Goal: Task Accomplishment & Management: Manage account settings

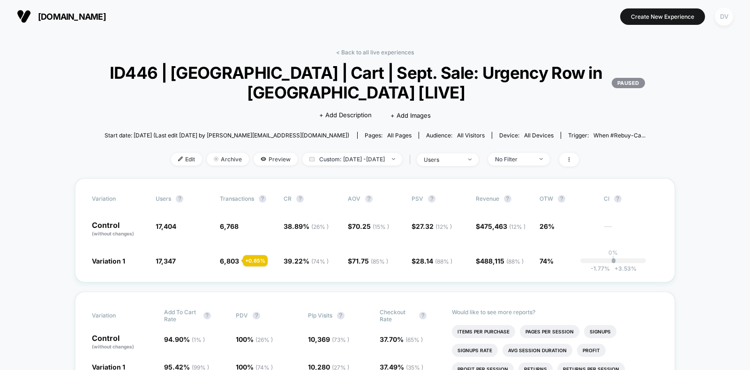
click at [730, 11] on div "DV" at bounding box center [724, 16] width 18 height 18
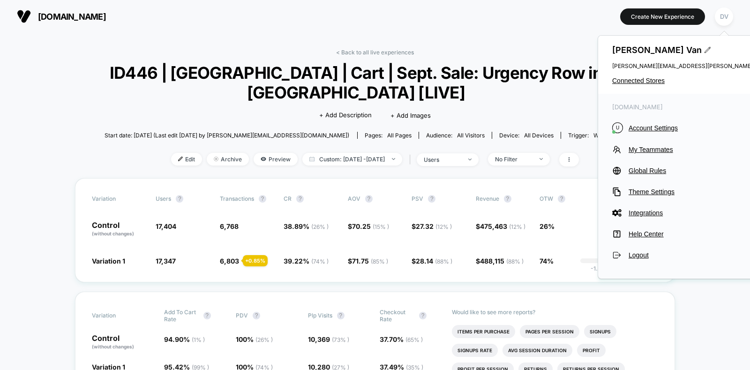
click at [641, 76] on div "[PERSON_NAME] [PERSON_NAME][EMAIL_ADDRESS][PERSON_NAME][DOMAIN_NAME] Connected …" at bounding box center [705, 65] width 214 height 58
click at [628, 85] on div "[PERSON_NAME] [PERSON_NAME][EMAIL_ADDRESS][PERSON_NAME][DOMAIN_NAME] Connected …" at bounding box center [705, 65] width 214 height 58
click at [637, 82] on span "Connected Stores" at bounding box center [705, 80] width 186 height 7
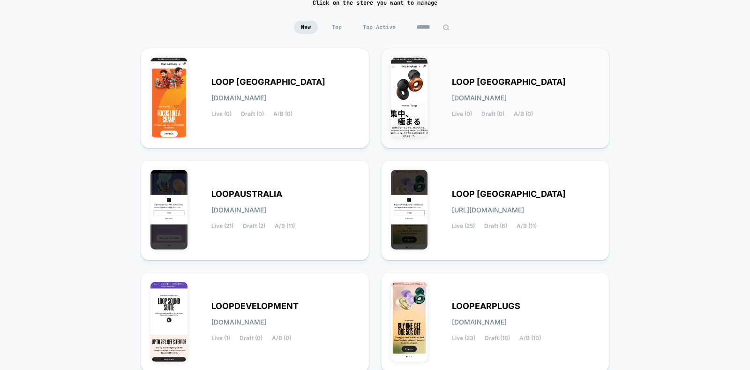
scroll to position [78, 0]
click at [476, 287] on div "LOOPEARPLUGS [DOMAIN_NAME] Live (23) Draft (18) A/B (10)" at bounding box center [495, 321] width 209 height 81
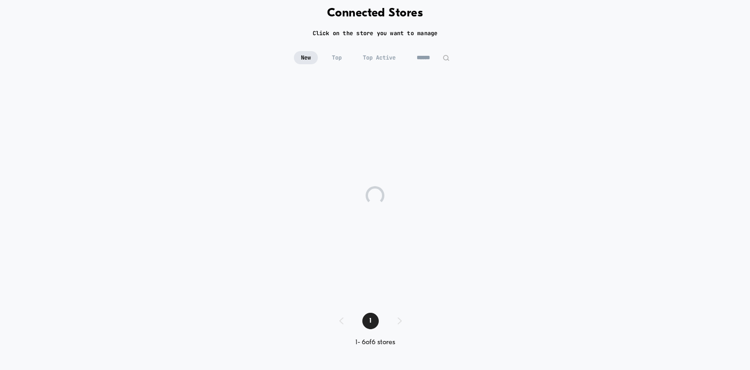
scroll to position [47, 0]
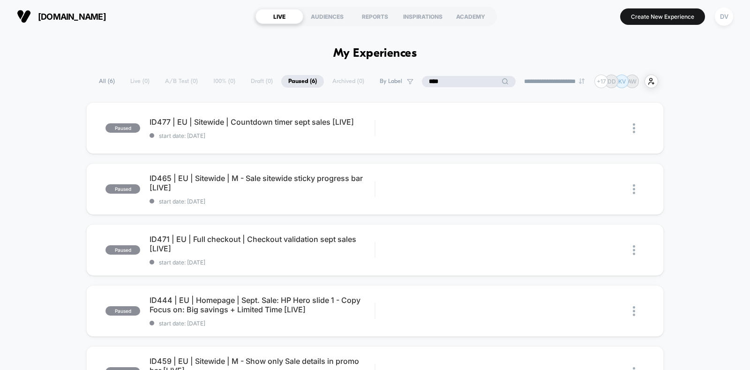
drag, startPoint x: 458, startPoint y: 77, endPoint x: 408, endPoint y: 76, distance: 50.1
click at [408, 76] on div "**********" at bounding box center [375, 82] width 566 height 14
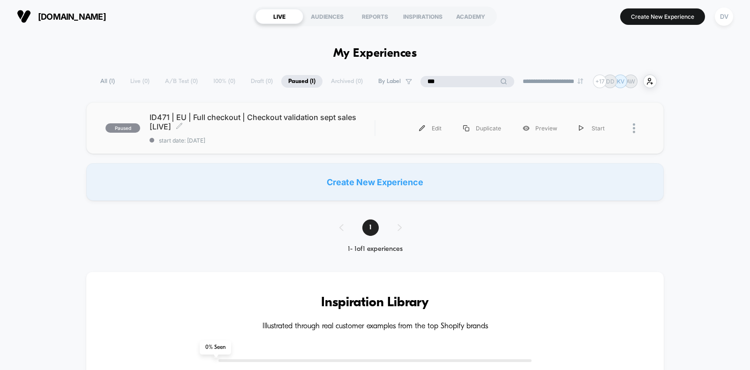
type input "***"
click at [307, 115] on span "ID471 | EU | Full checkout | Checkout validation sept sales [LIVE] Click to edi…" at bounding box center [261, 121] width 225 height 19
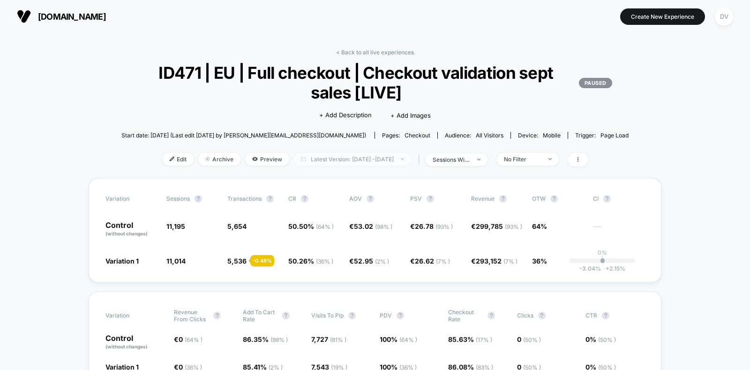
click at [380, 158] on span "Latest Version: [DATE] - [DATE]" at bounding box center [352, 159] width 117 height 13
select select "*"
select select "****"
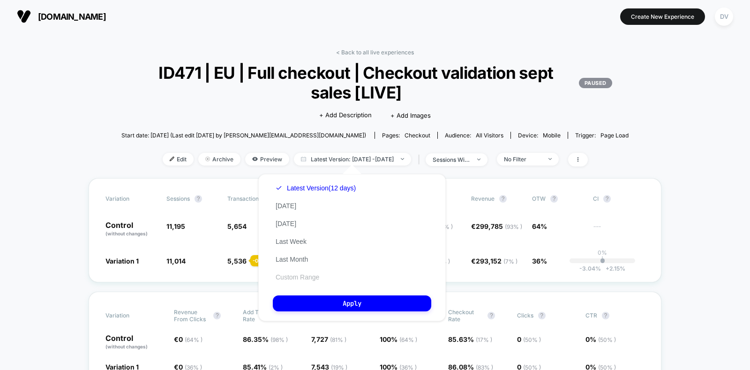
click at [291, 281] on button "Custom Range" at bounding box center [297, 277] width 49 height 8
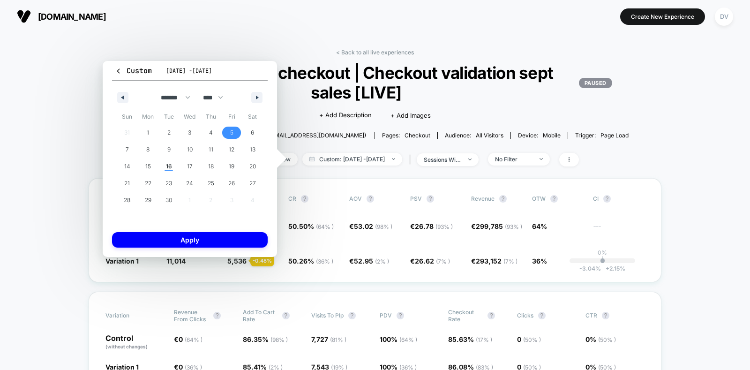
click at [236, 129] on span "5" at bounding box center [231, 133] width 21 height 12
click at [192, 148] on span "10" at bounding box center [190, 149] width 6 height 17
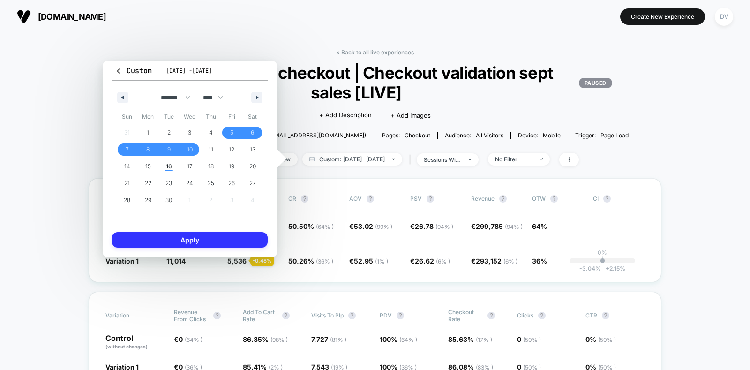
click at [194, 238] on button "Apply" at bounding box center [190, 239] width 156 height 15
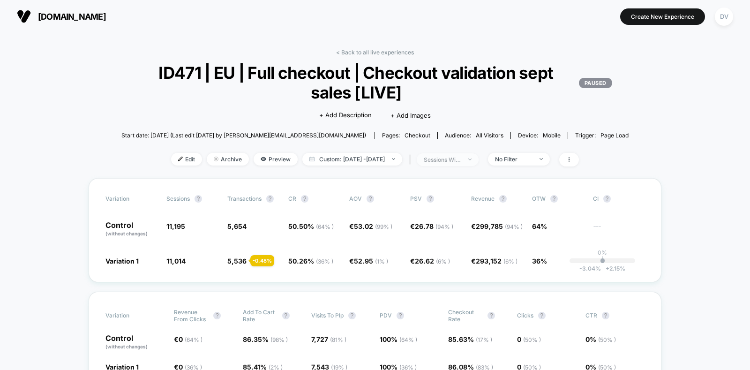
click at [461, 160] on div "sessions with impression" at bounding box center [442, 159] width 37 height 7
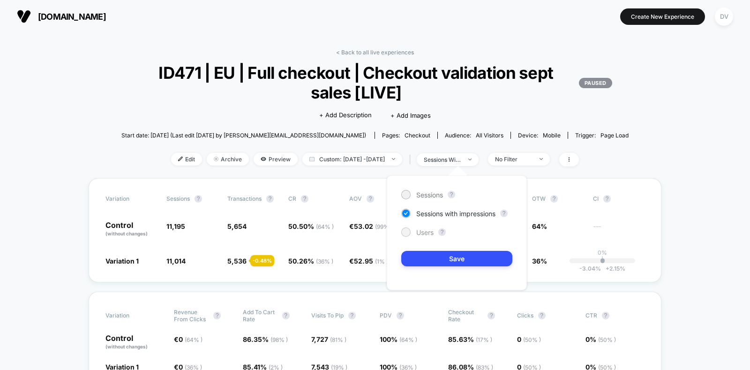
click at [426, 231] on span "Users" at bounding box center [424, 232] width 17 height 8
click at [450, 260] on button "Save" at bounding box center [456, 258] width 111 height 15
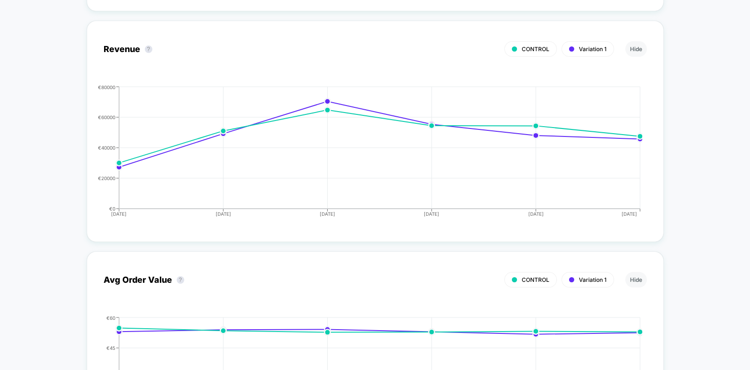
scroll to position [1164, 0]
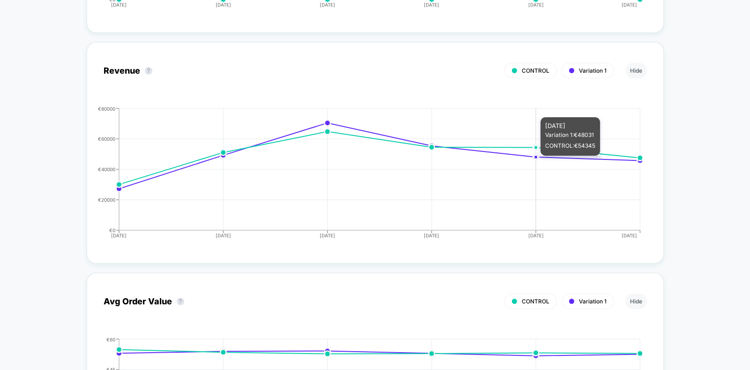
drag, startPoint x: 497, startPoint y: 108, endPoint x: 708, endPoint y: 52, distance: 218.8
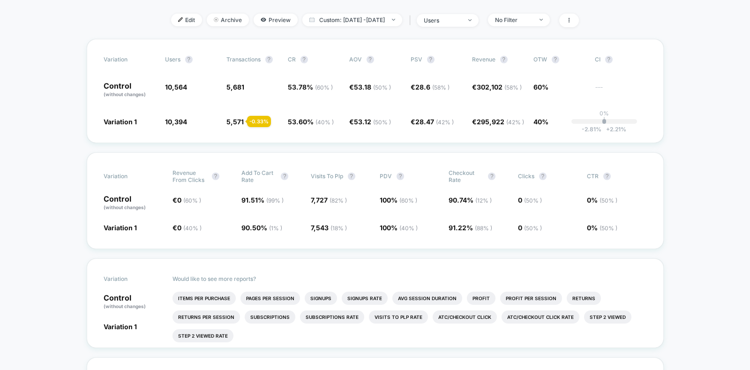
scroll to position [140, 0]
click at [204, 291] on li "Items Per Purchase" at bounding box center [203, 297] width 63 height 13
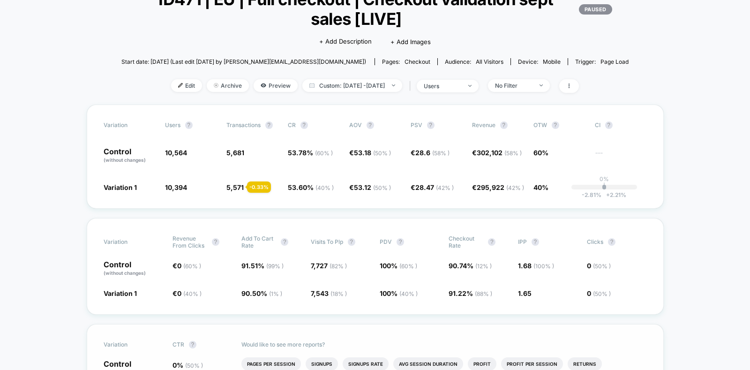
scroll to position [75, 0]
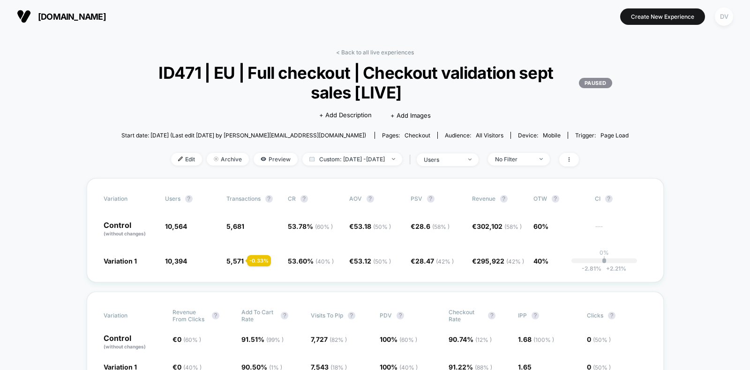
click at [722, 14] on div "DV" at bounding box center [724, 16] width 18 height 18
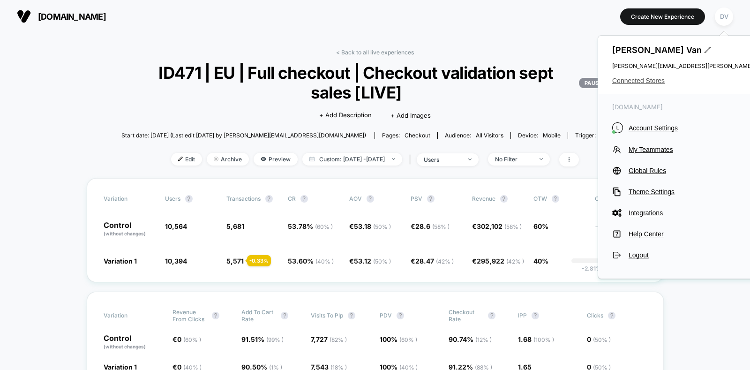
click at [639, 82] on span "Connected Stores" at bounding box center [705, 80] width 186 height 7
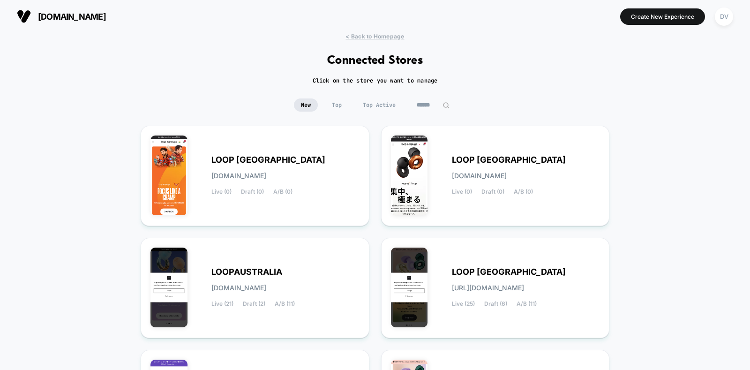
scroll to position [34, 0]
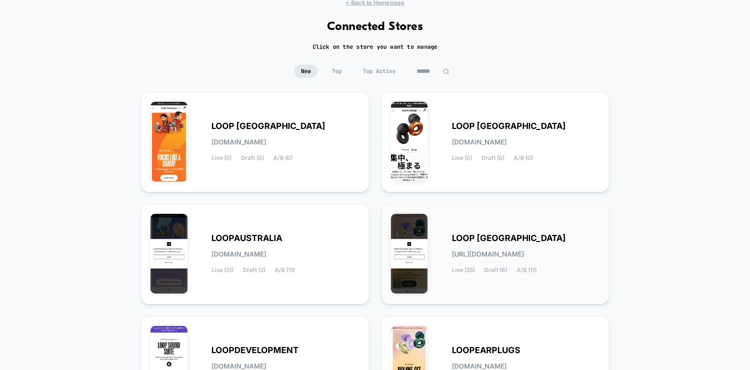
click at [462, 245] on div "LOOP [GEOGRAPHIC_DATA] [URL][DOMAIN_NAME] Live (25) Draft (6) A/B (11)" at bounding box center [526, 254] width 148 height 38
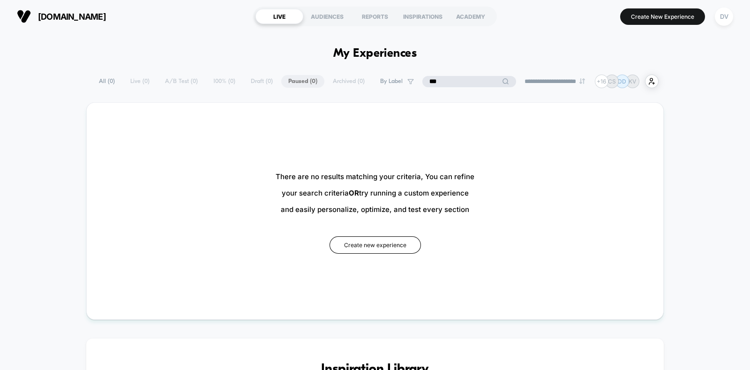
click at [457, 85] on input "***" at bounding box center [469, 81] width 94 height 11
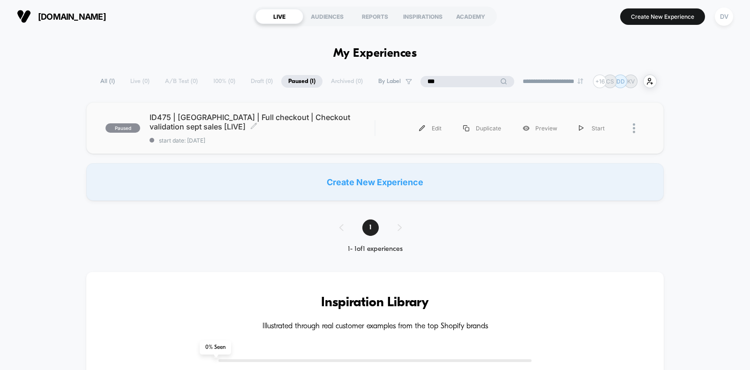
type input "***"
click at [245, 120] on span "ID475 | [GEOGRAPHIC_DATA] | Full checkout | Checkout validation sept sales [LIV…" at bounding box center [261, 121] width 225 height 19
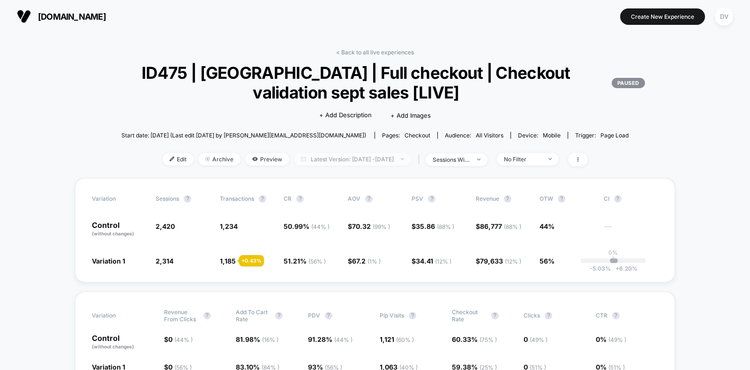
click at [385, 159] on span "Latest Version: [DATE] - [DATE]" at bounding box center [352, 159] width 117 height 13
select select "*"
select select "****"
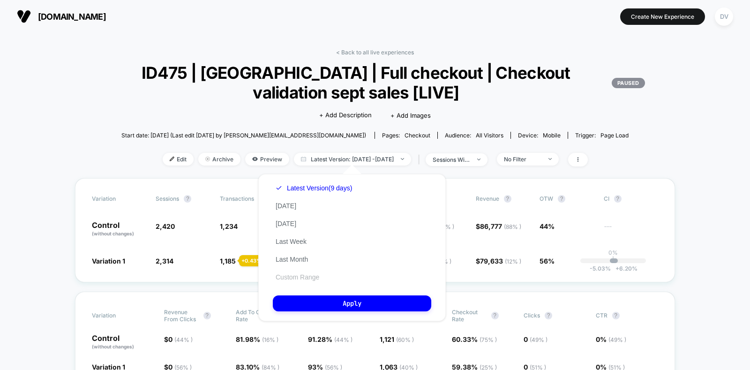
click at [288, 277] on button "Custom Range" at bounding box center [297, 277] width 49 height 8
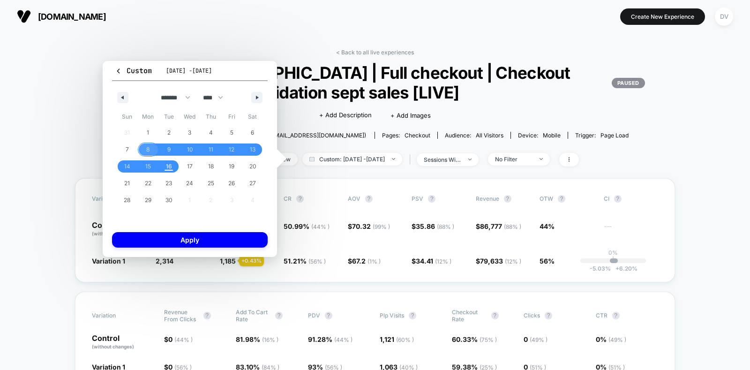
click at [144, 147] on span "8" at bounding box center [148, 149] width 21 height 12
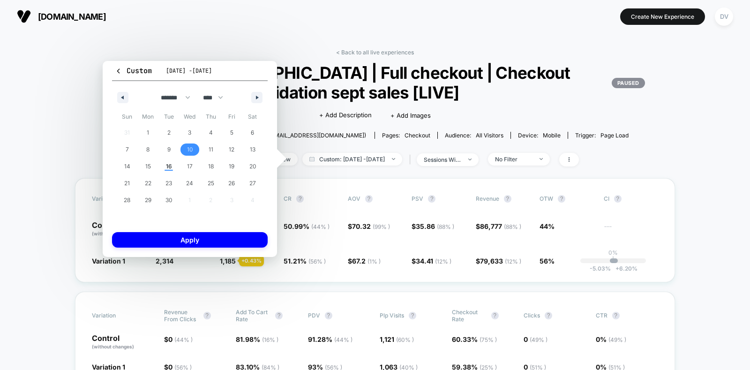
click at [191, 147] on span "10" at bounding box center [190, 149] width 6 height 17
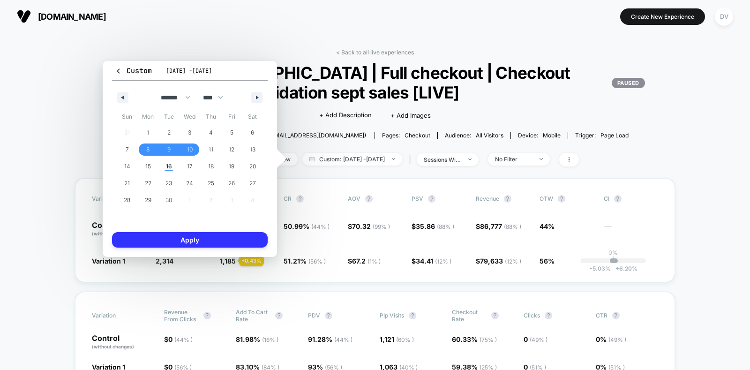
click at [201, 238] on button "Apply" at bounding box center [190, 239] width 156 height 15
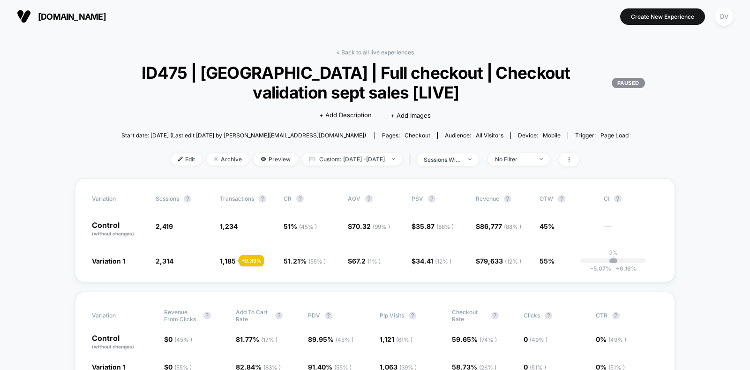
click at [462, 163] on span "sessions with impression" at bounding box center [448, 159] width 62 height 13
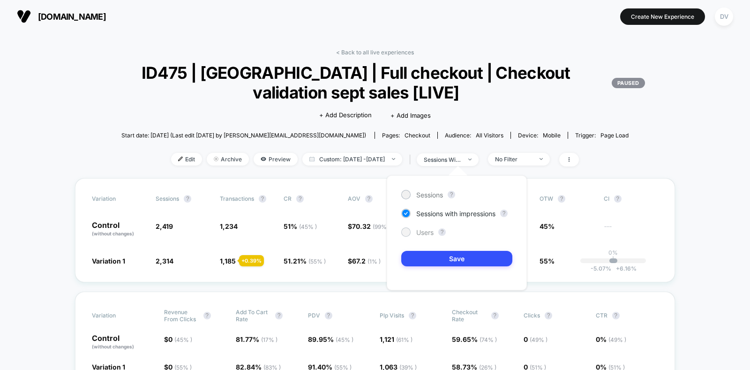
click at [426, 234] on span "Users" at bounding box center [424, 232] width 17 height 8
click at [460, 270] on div "Sessions ? Sessions with impressions ? Users ? Save" at bounding box center [457, 232] width 140 height 115
click at [453, 261] on button "Save" at bounding box center [456, 258] width 111 height 15
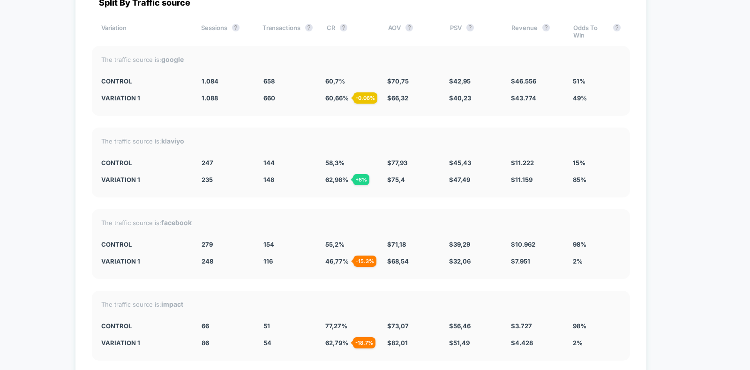
scroll to position [3380, 0]
